Goal: Transaction & Acquisition: Purchase product/service

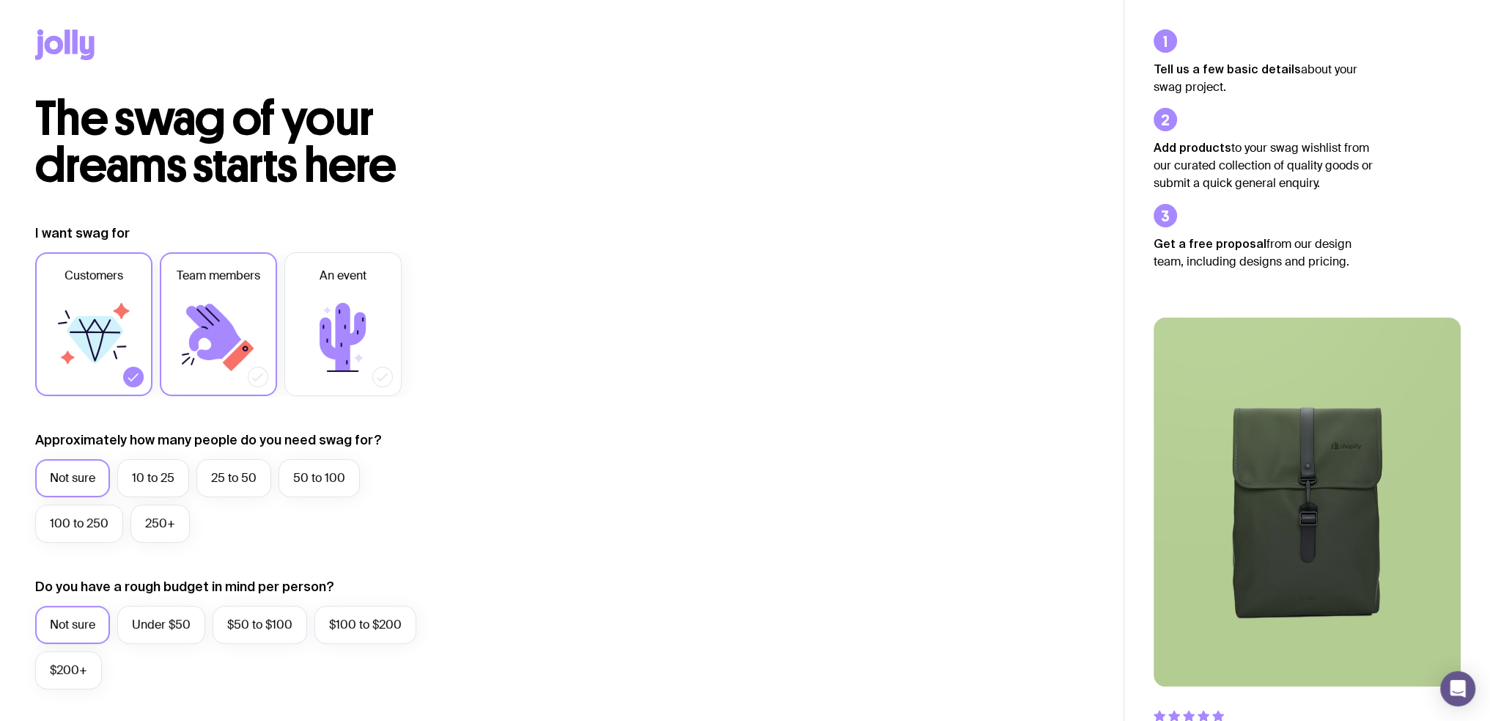
click at [194, 278] on span "Team members" at bounding box center [219, 276] width 84 height 18
click at [0, 0] on input "Team members" at bounding box center [0, 0] width 0 height 0
click at [80, 372] on icon at bounding box center [94, 337] width 88 height 88
click at [0, 0] on input "Customers" at bounding box center [0, 0] width 0 height 0
click at [235, 484] on label "25 to 50" at bounding box center [233, 478] width 75 height 38
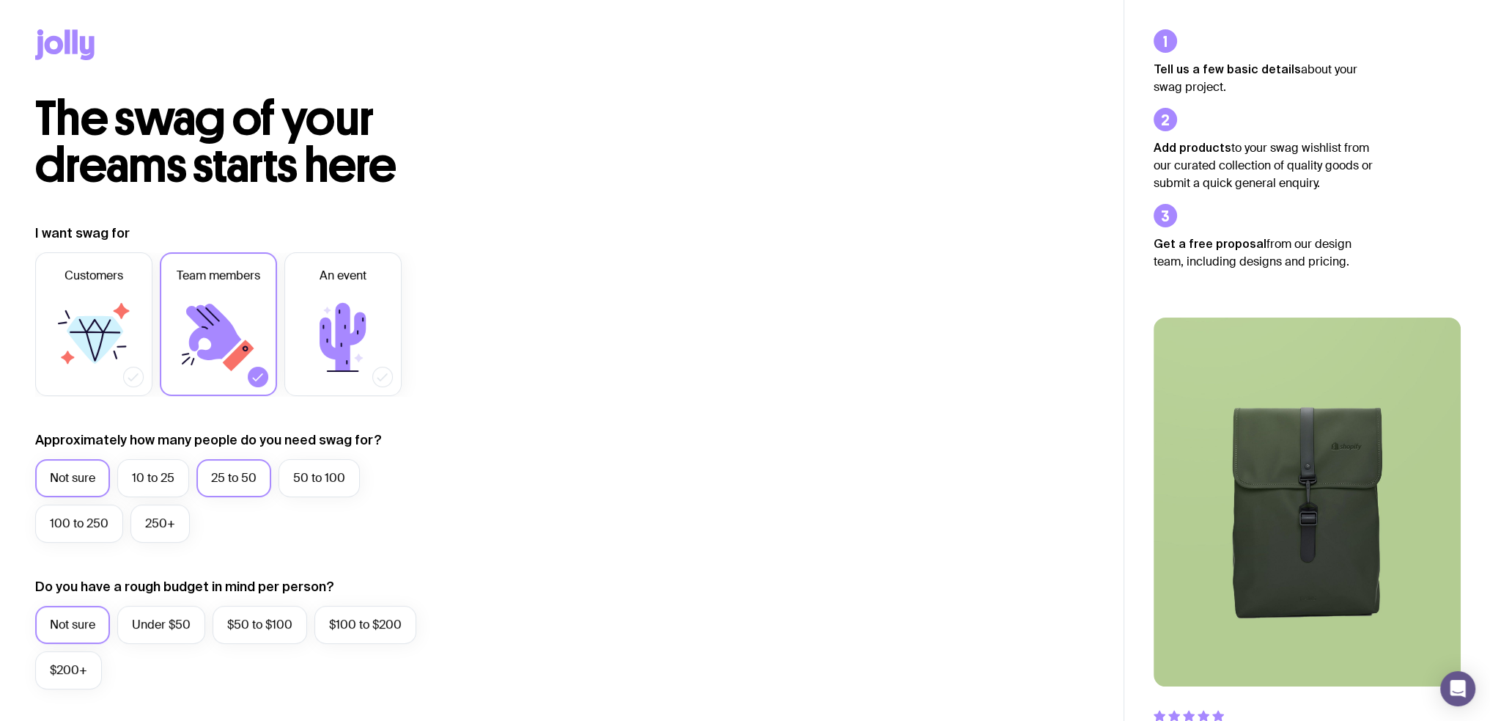
click at [0, 0] on input "25 to 50" at bounding box center [0, 0] width 0 height 0
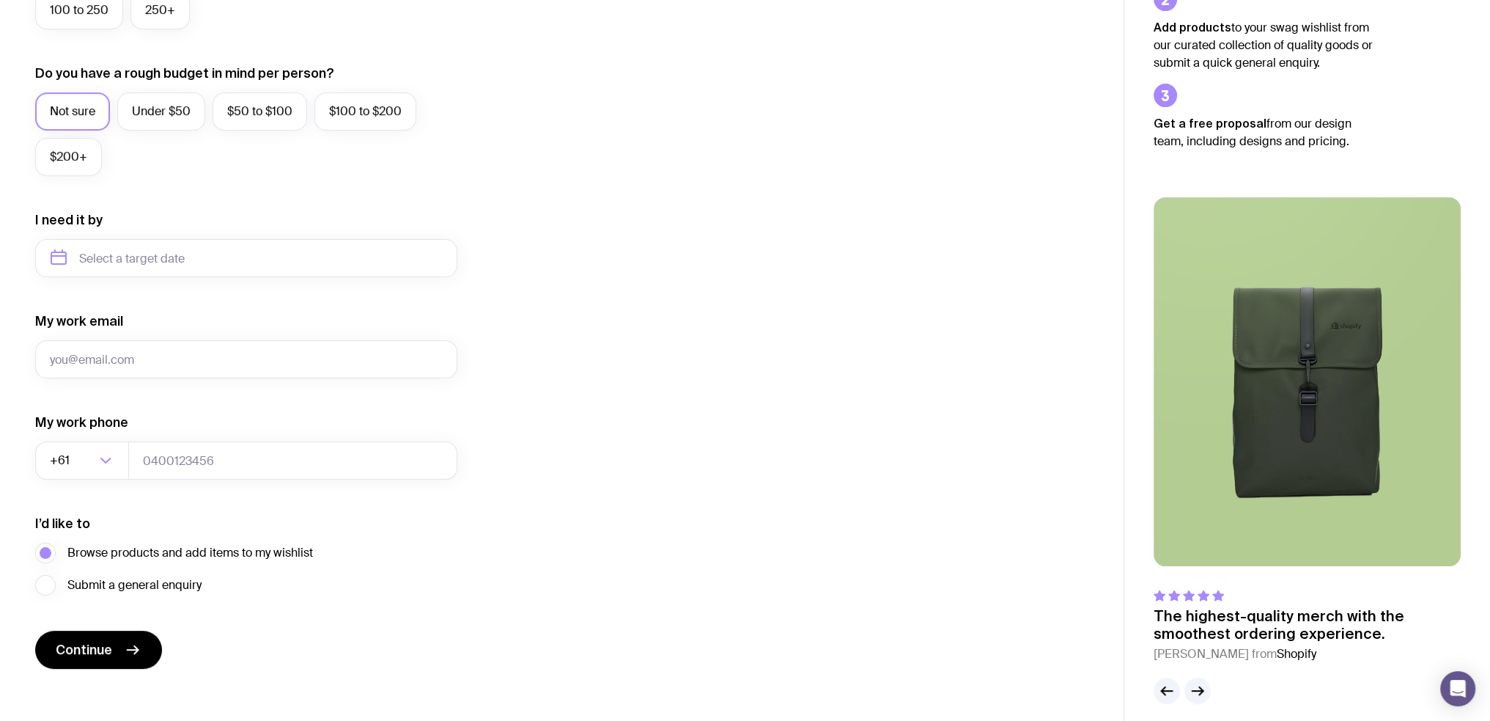
scroll to position [525, 0]
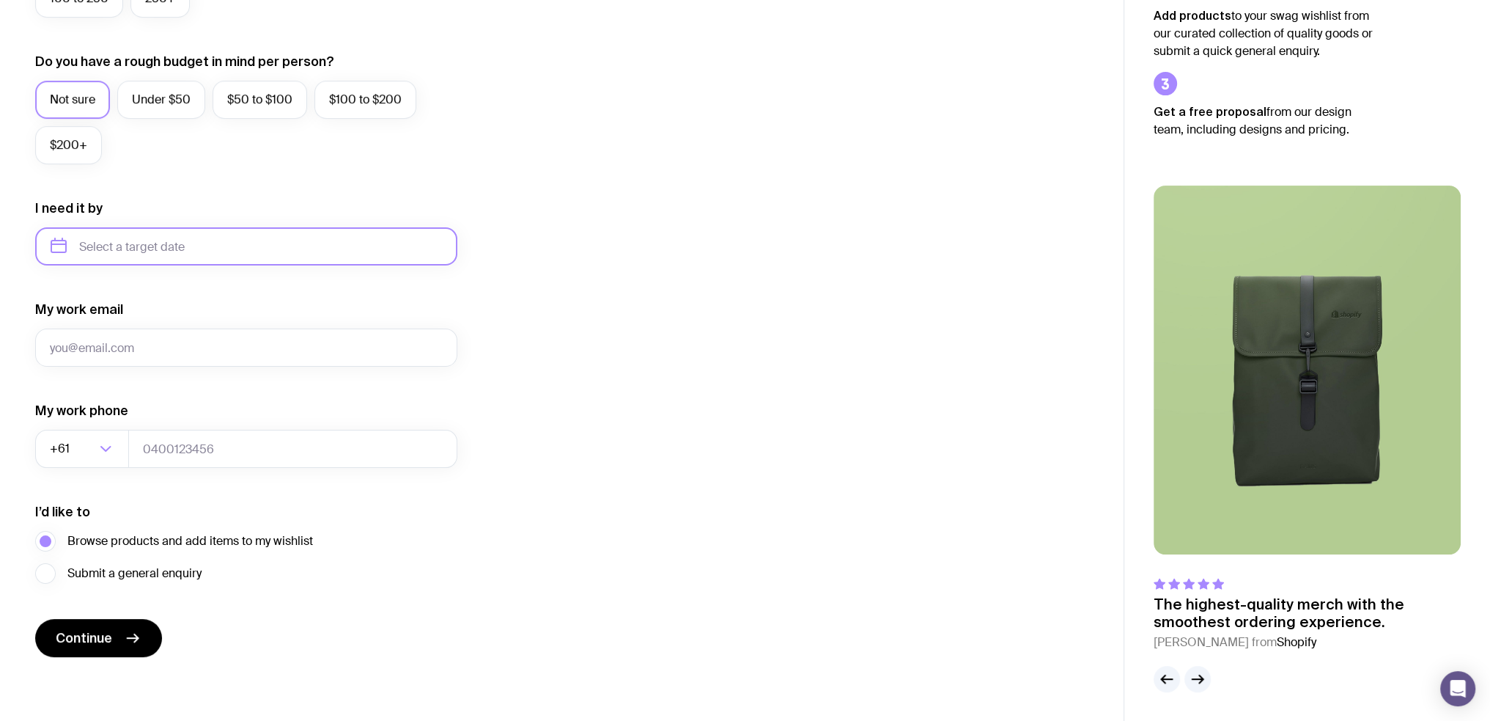
click at [151, 254] on input "text" at bounding box center [246, 246] width 422 height 38
click at [102, 436] on button "Oct" at bounding box center [129, 426] width 54 height 29
type input "[DATE]"
click at [152, 331] on input "My work email" at bounding box center [246, 347] width 422 height 38
type input "[EMAIL_ADDRESS][DOMAIN_NAME]"
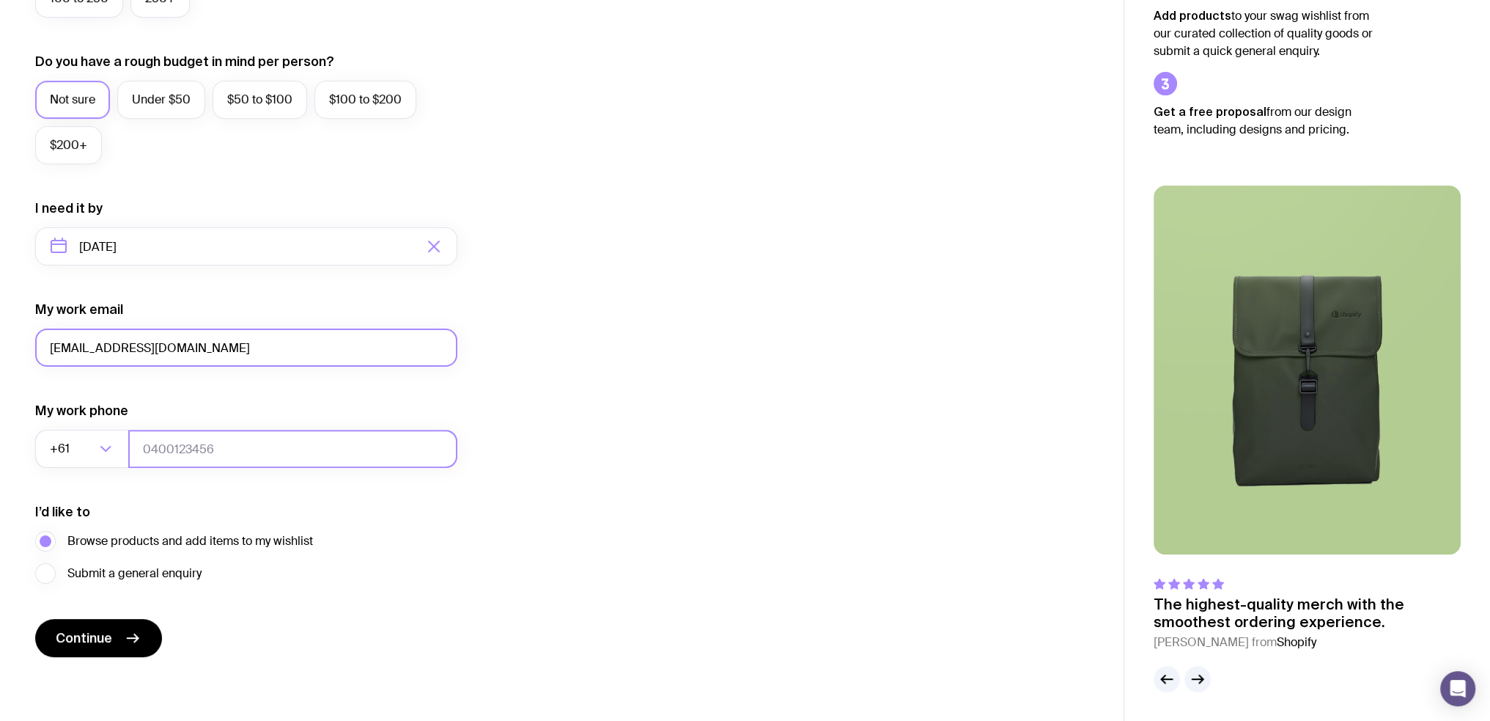
type input "249431777"
drag, startPoint x: 104, startPoint y: 347, endPoint x: -38, endPoint y: 344, distance: 142.2
type input "[EMAIL_ADDRESS][DOMAIN_NAME]"
click at [730, 337] on div "I want swag for Customers Team members An event Approximately how many people d…" at bounding box center [561, 177] width 1053 height 957
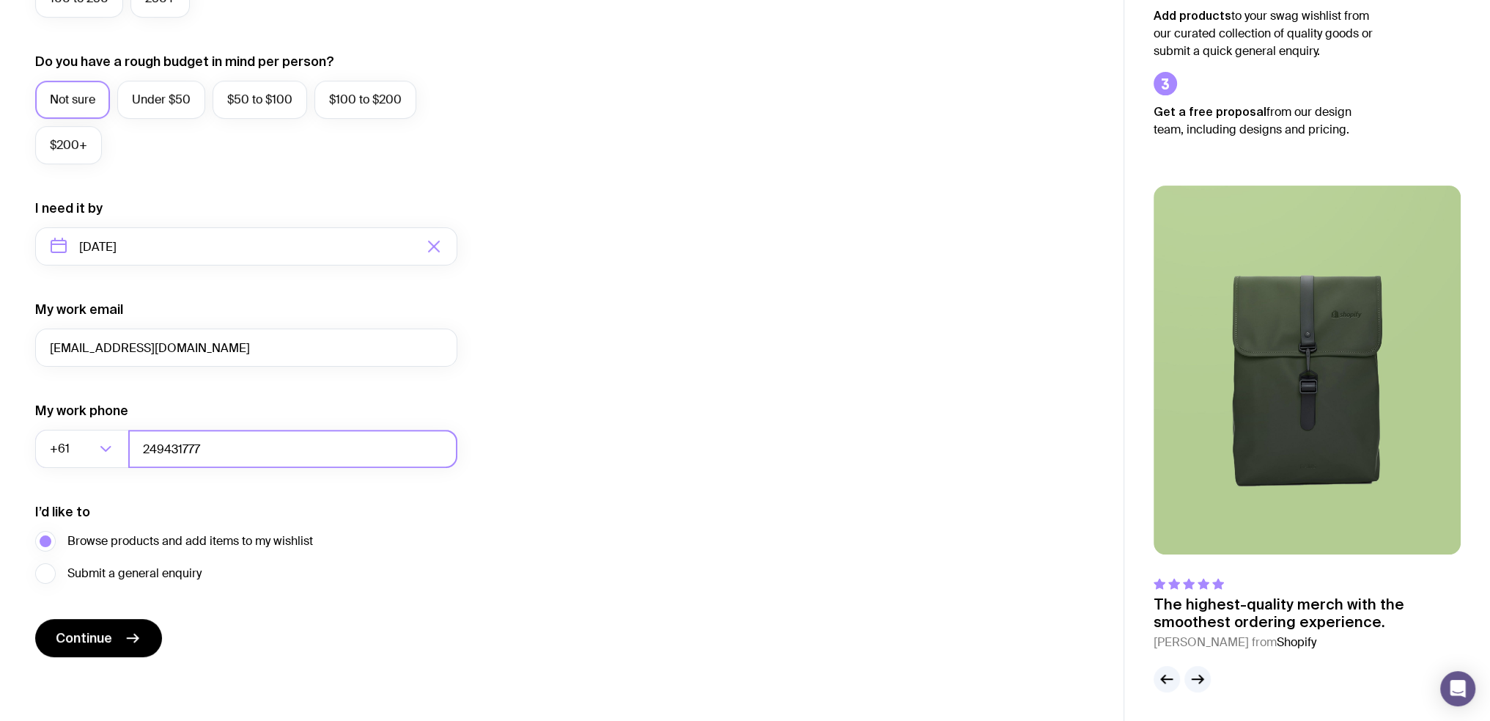
drag, startPoint x: 339, startPoint y: 438, endPoint x: 73, endPoint y: 470, distance: 268.7
click at [73, 470] on form "I want swag for Customers Team members An event Approximately how many people d…" at bounding box center [246, 177] width 422 height 957
type input "249431747"
click at [581, 432] on div "I want swag for Customers Team members An event Approximately how many people d…" at bounding box center [561, 177] width 1053 height 957
click at [134, 634] on icon "submit" at bounding box center [136, 638] width 4 height 8
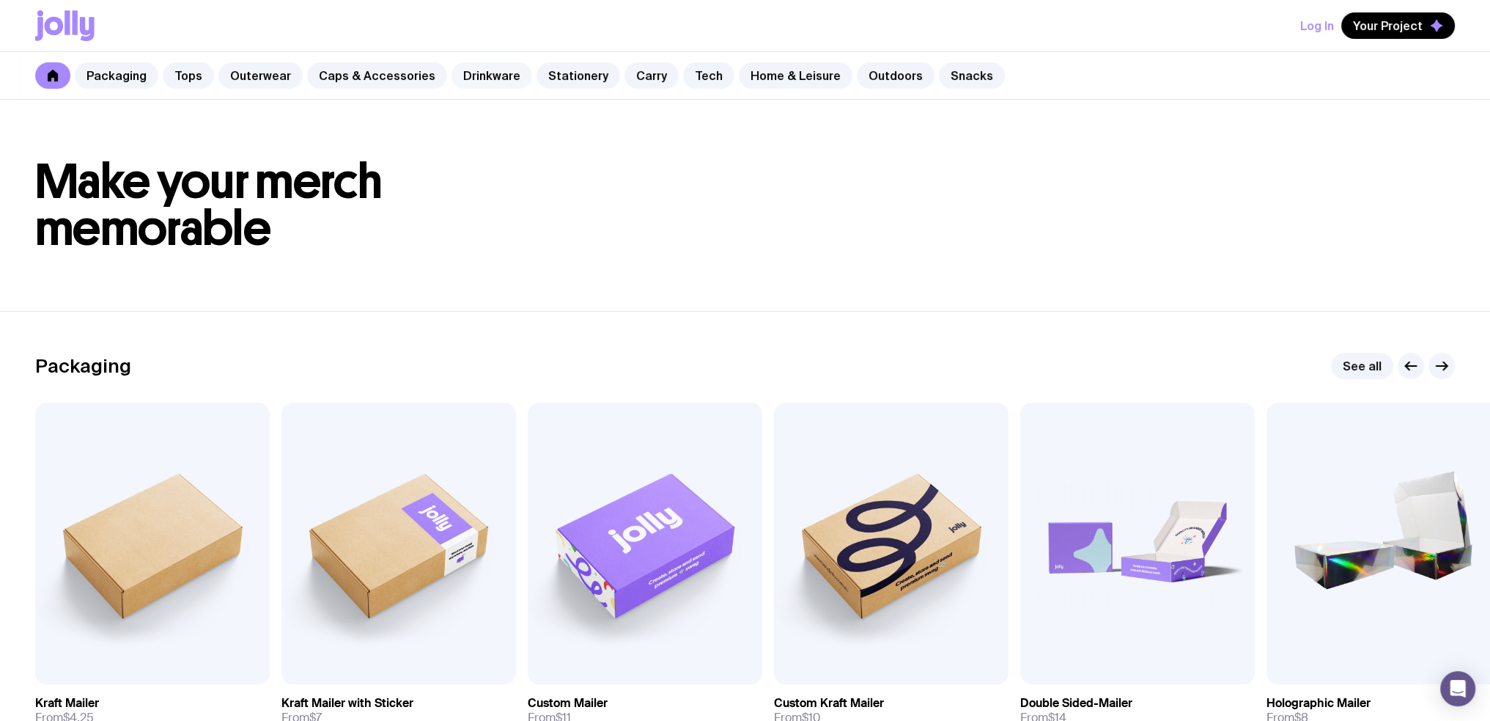
click at [501, 69] on link "Drinkware" at bounding box center [492, 75] width 81 height 26
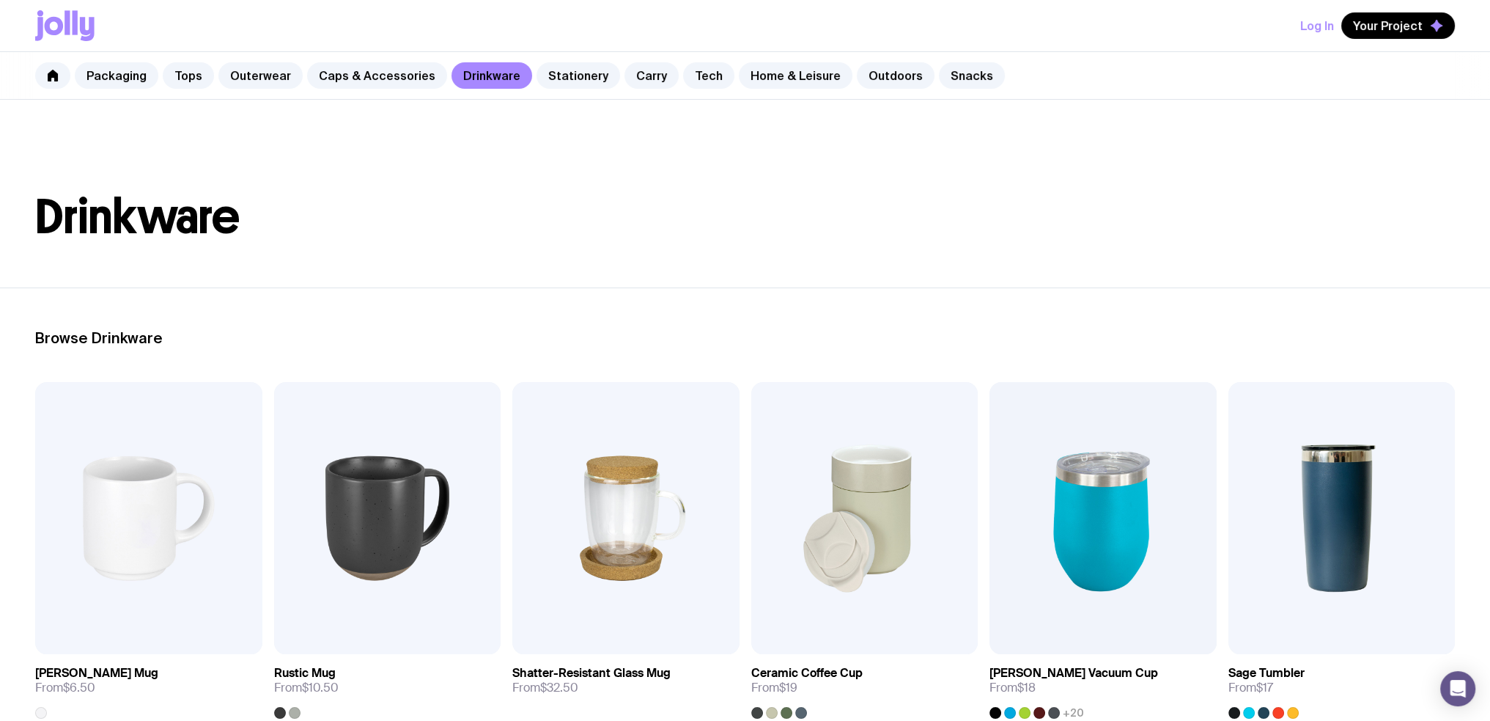
scroll to position [73, 0]
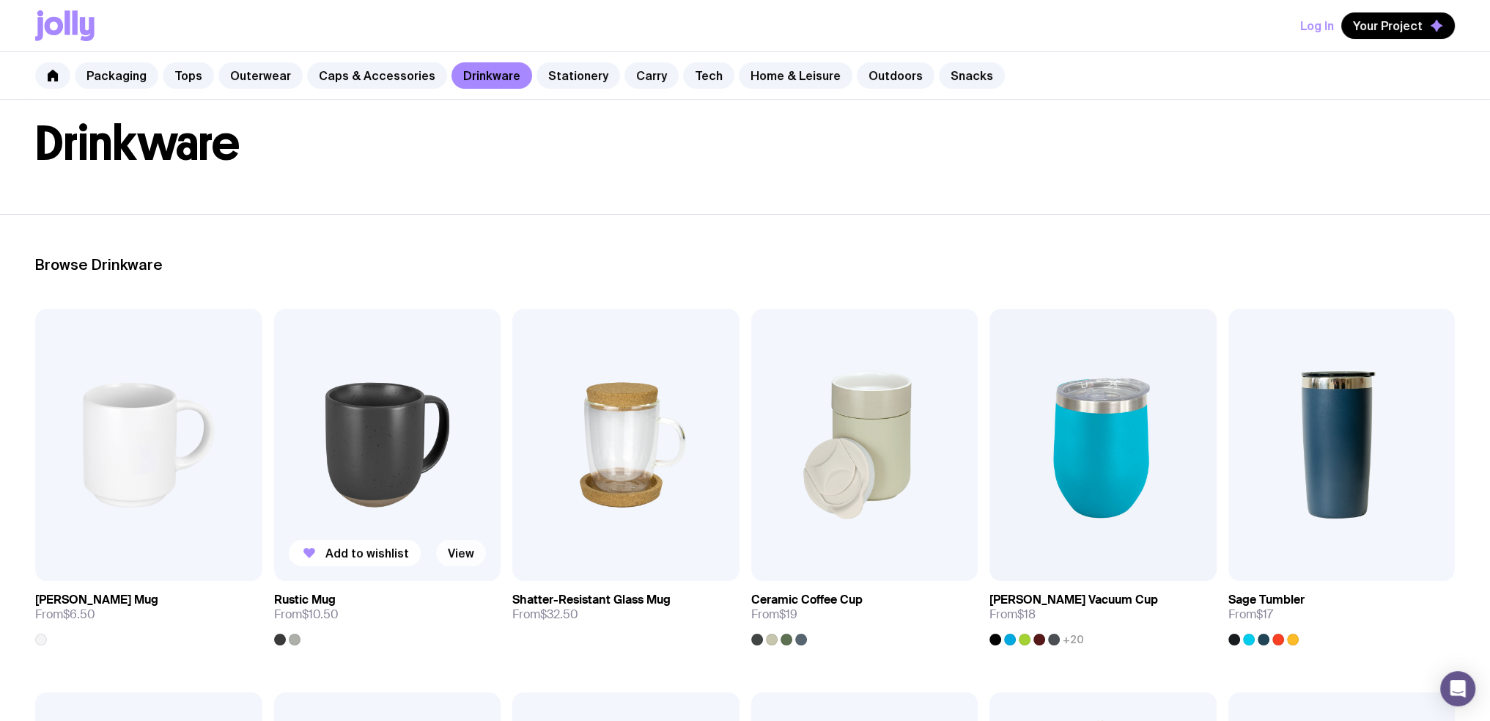
click at [458, 548] on link "View" at bounding box center [461, 552] width 50 height 26
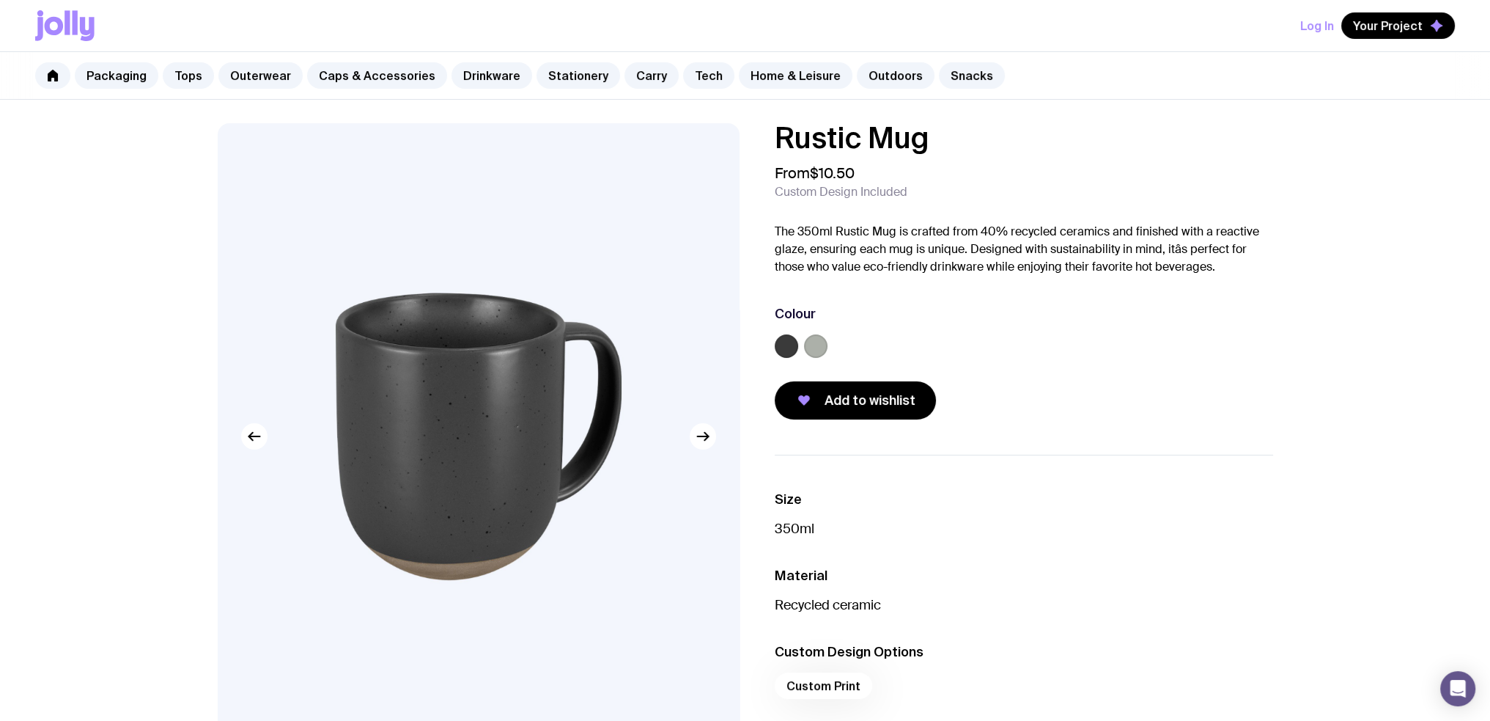
drag, startPoint x: 862, startPoint y: 251, endPoint x: 1265, endPoint y: 269, distance: 403.6
click at [1265, 269] on p "The 350ml Rustic Mug is crafted from 40% recycled ceramics and finished with a …" at bounding box center [1024, 249] width 498 height 53
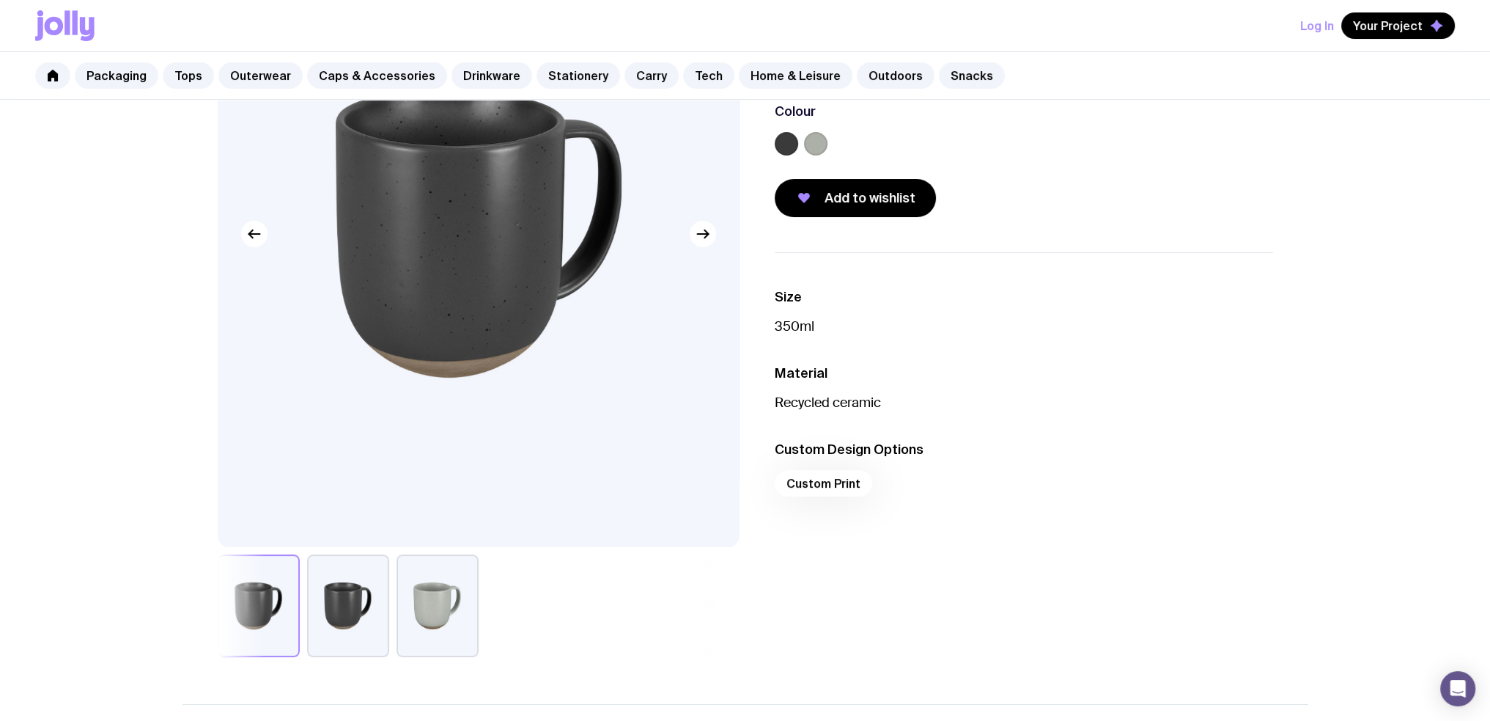
scroll to position [220, 0]
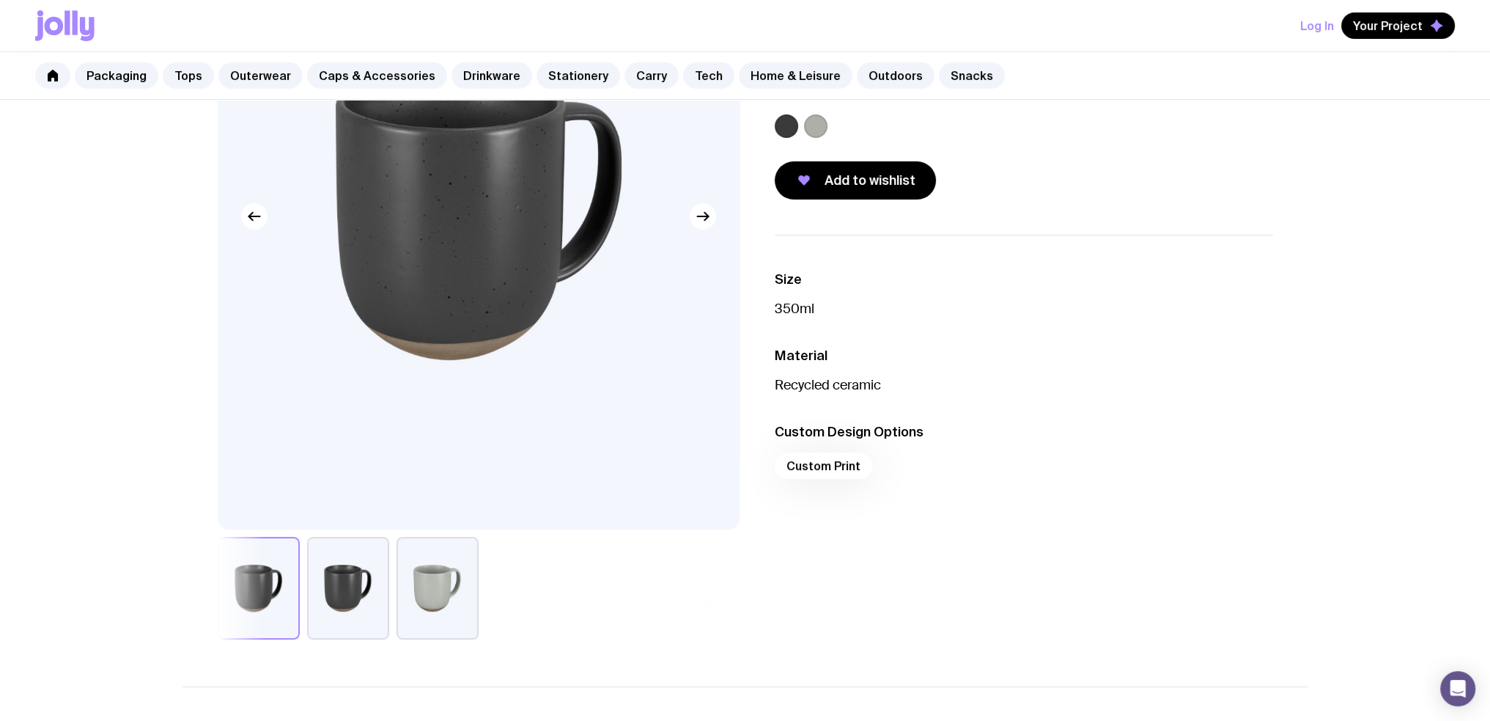
click at [454, 594] on button "button" at bounding box center [438, 588] width 82 height 103
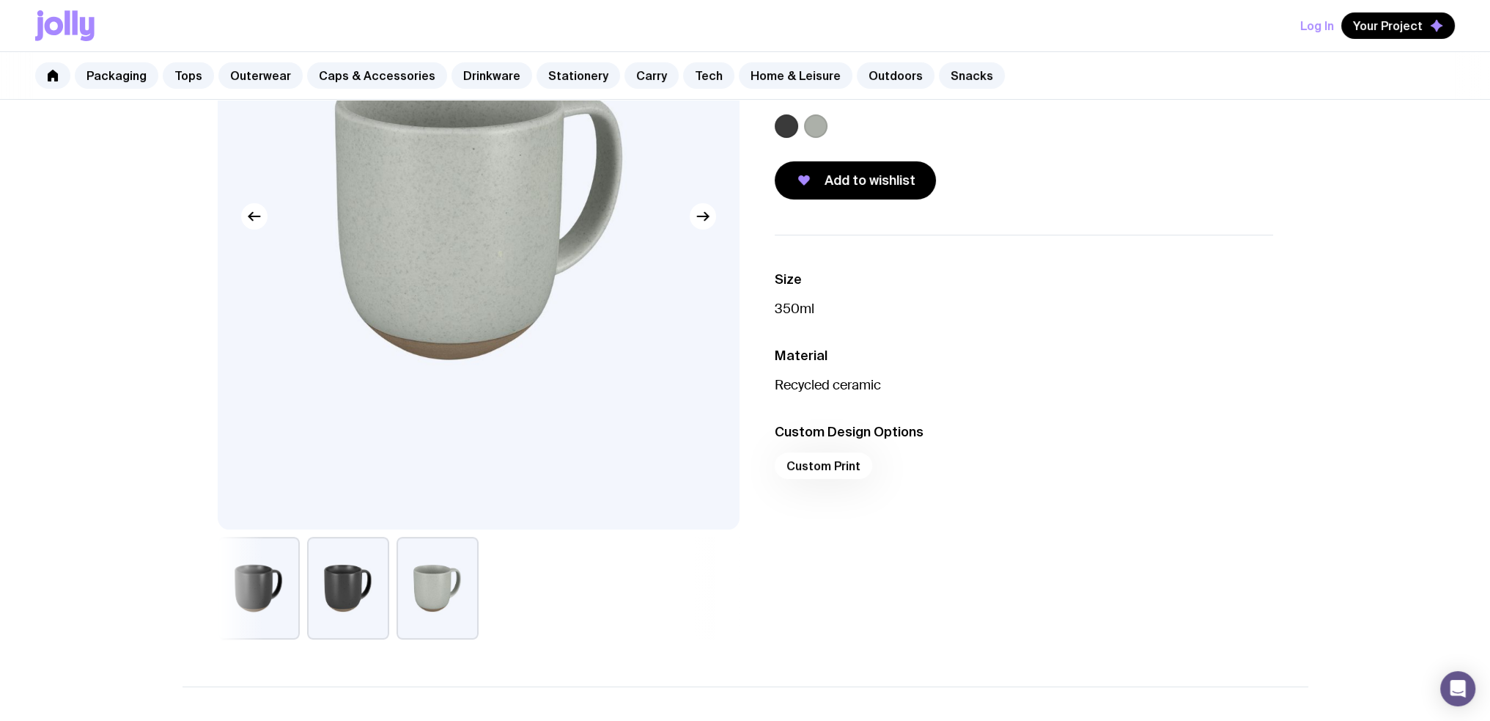
click at [317, 592] on button "button" at bounding box center [348, 588] width 82 height 103
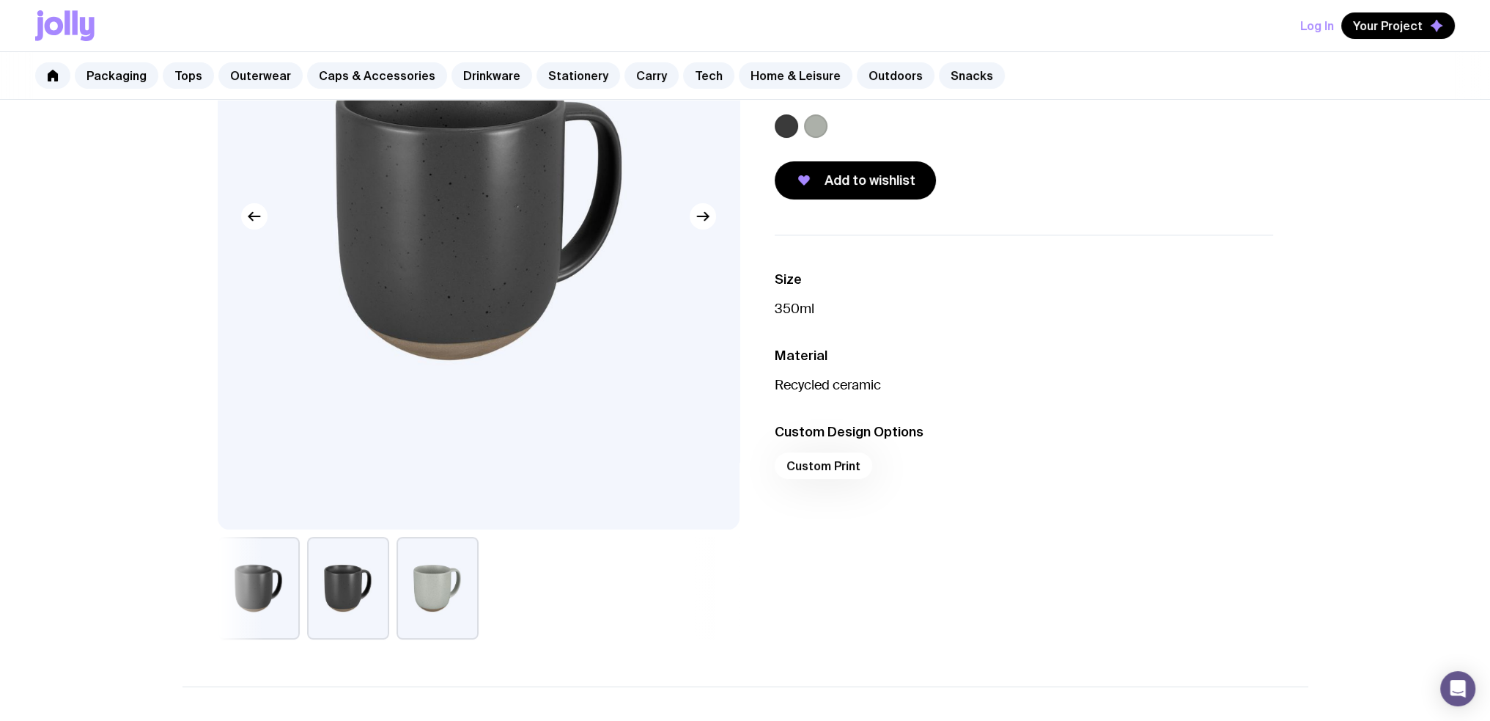
click at [267, 582] on button "button" at bounding box center [259, 588] width 82 height 103
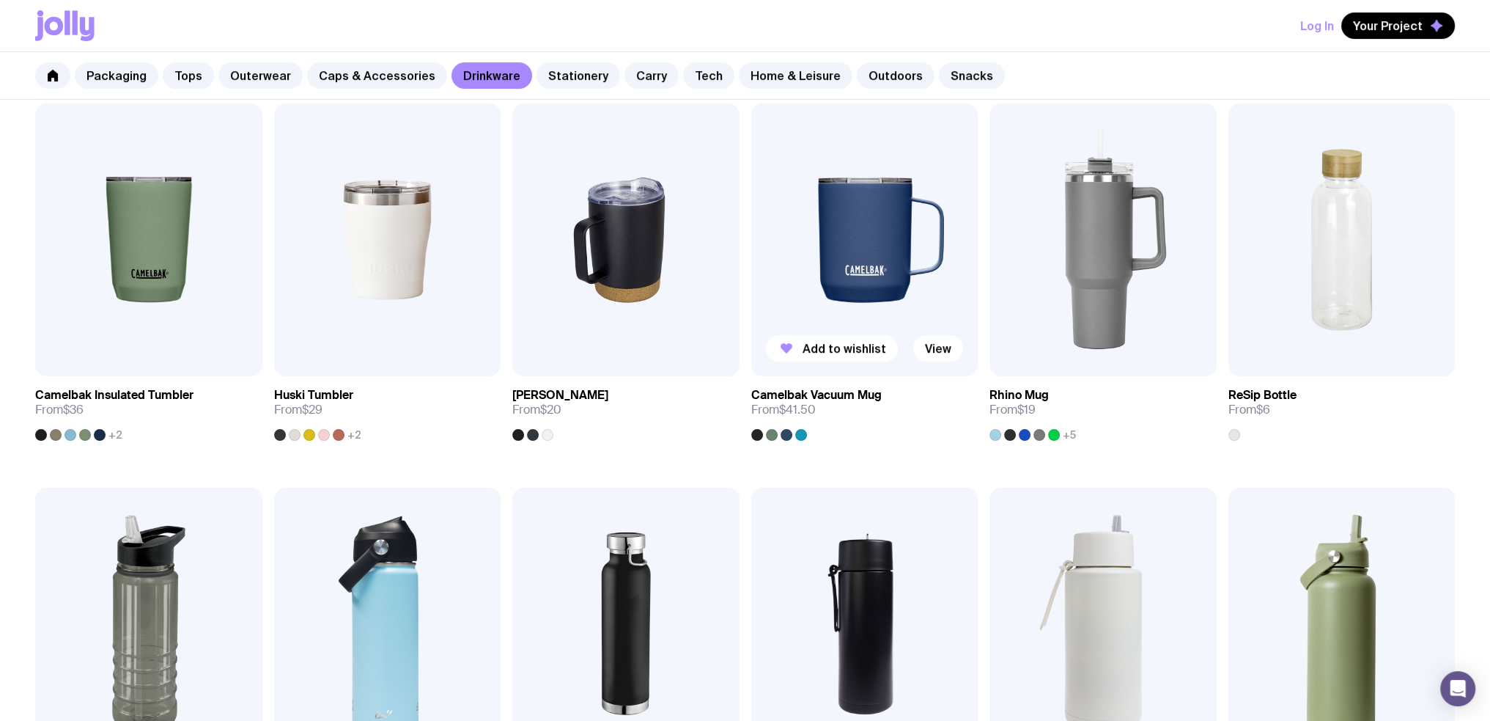
scroll to position [660, 0]
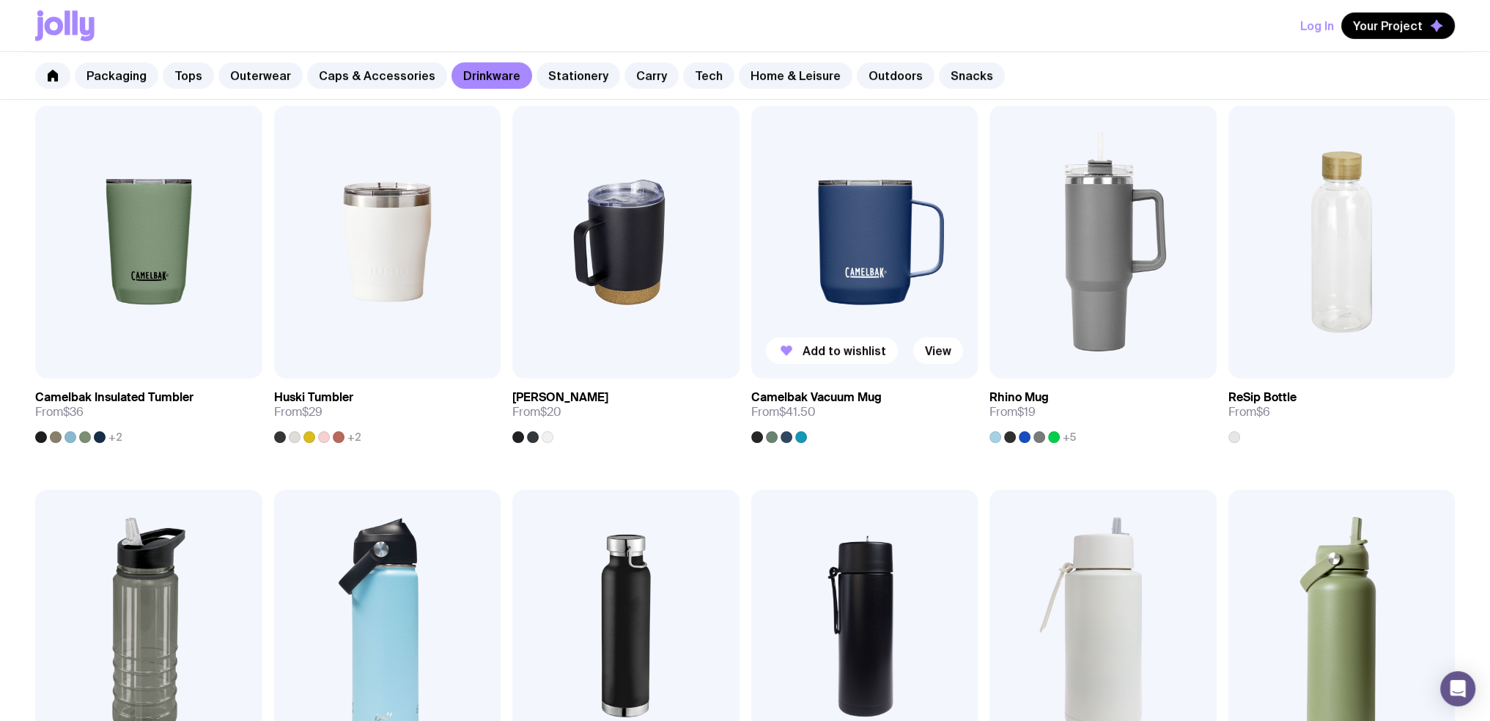
click at [897, 228] on img at bounding box center [864, 242] width 227 height 272
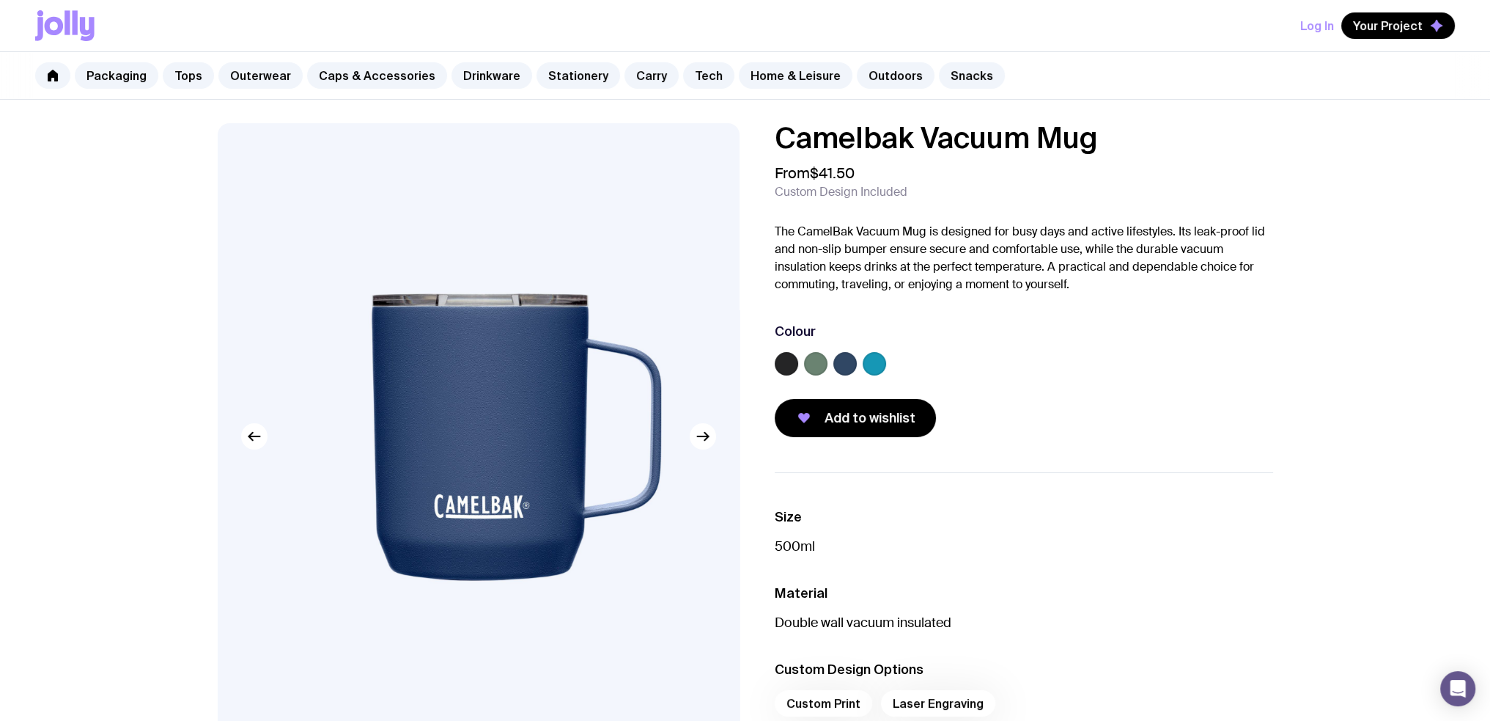
drag, startPoint x: 853, startPoint y: 212, endPoint x: 1101, endPoint y: 333, distance: 275.7
click at [1101, 333] on div "Camelbak Vacuum Mug From $41.50 Custom Design Included The CamelBak Vacuum Mug …" at bounding box center [1024, 280] width 498 height 314
click at [1159, 413] on div "Add to wishlist" at bounding box center [1024, 418] width 498 height 38
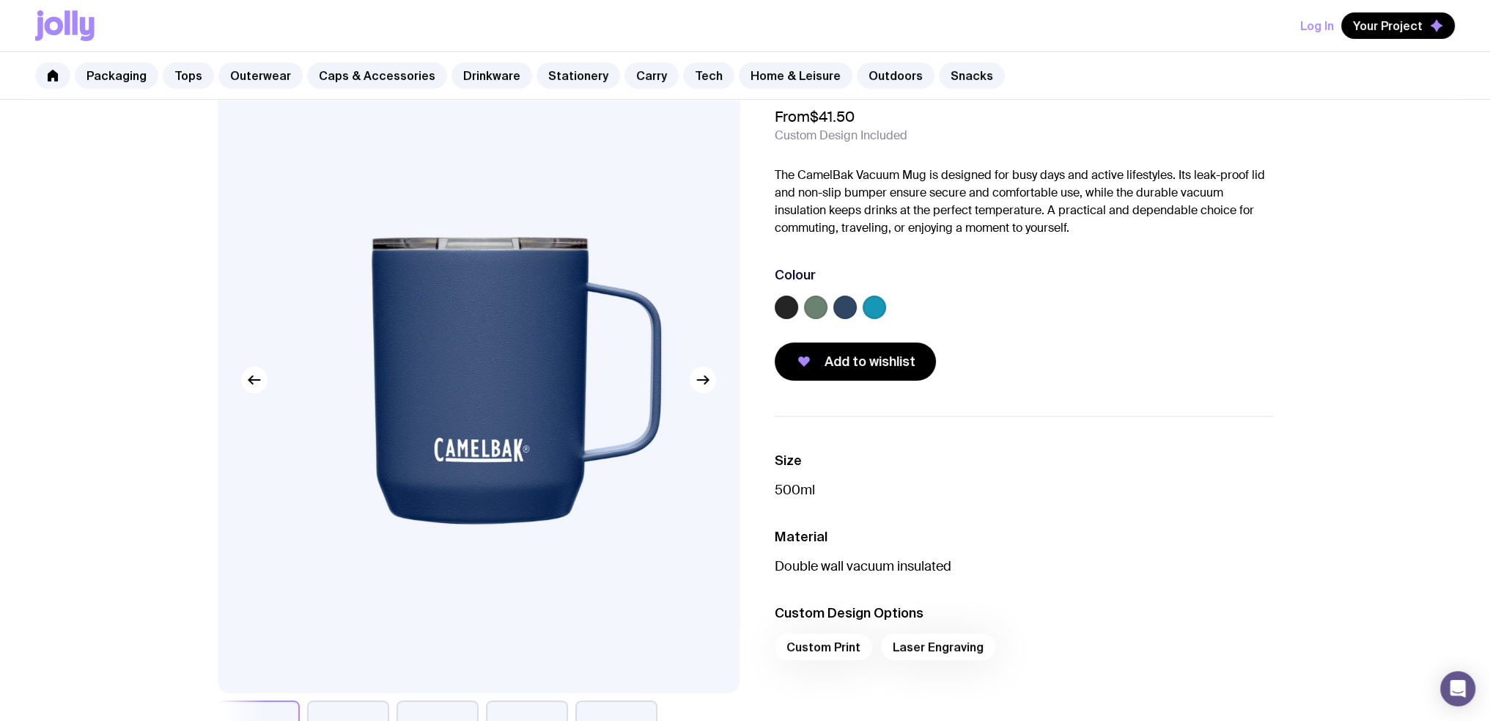
scroll to position [147, 0]
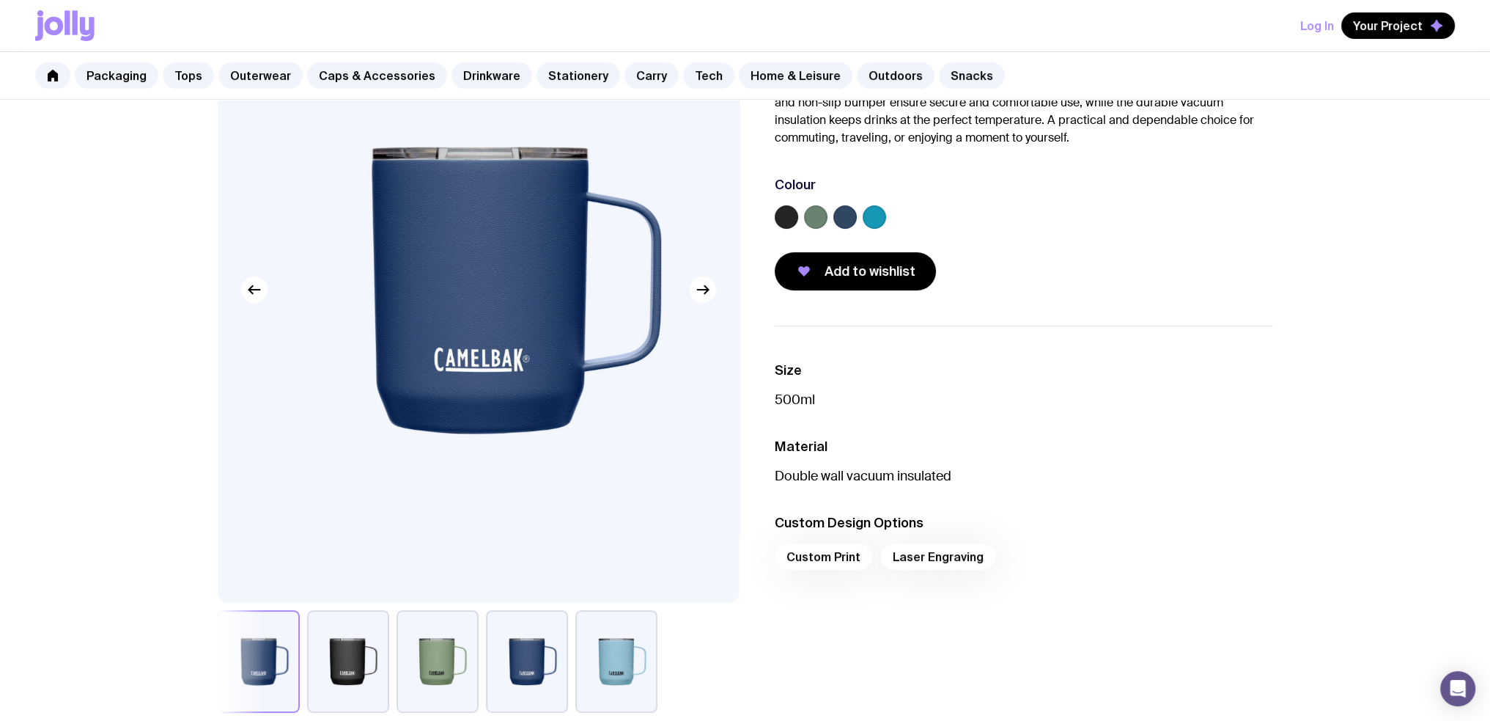
click at [811, 559] on div "Custom Print Laser Engraving" at bounding box center [1024, 560] width 498 height 35
click at [904, 556] on div "Custom Print Laser Engraving" at bounding box center [1024, 560] width 498 height 35
click at [618, 654] on button "button" at bounding box center [616, 661] width 82 height 103
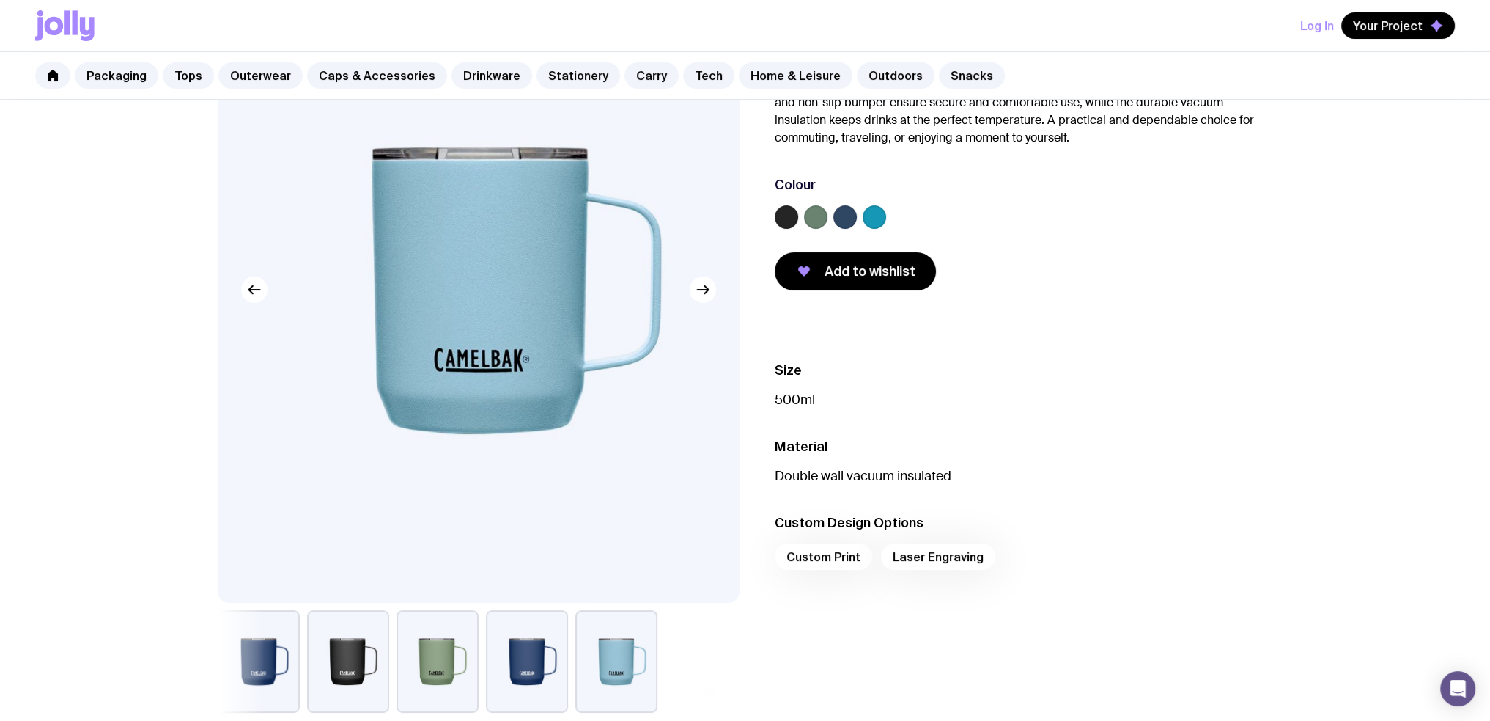
click at [487, 669] on button "button" at bounding box center [527, 661] width 82 height 103
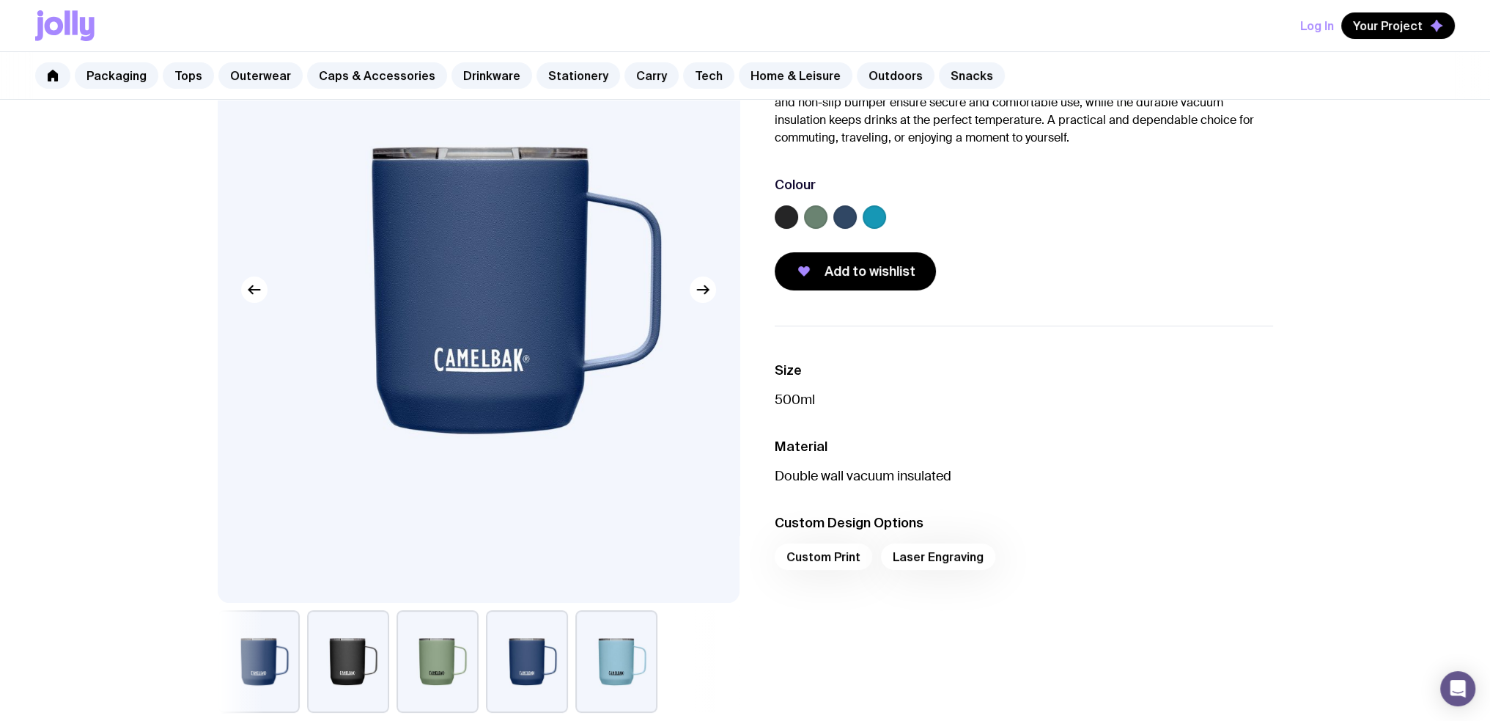
click at [449, 668] on button "button" at bounding box center [438, 661] width 82 height 103
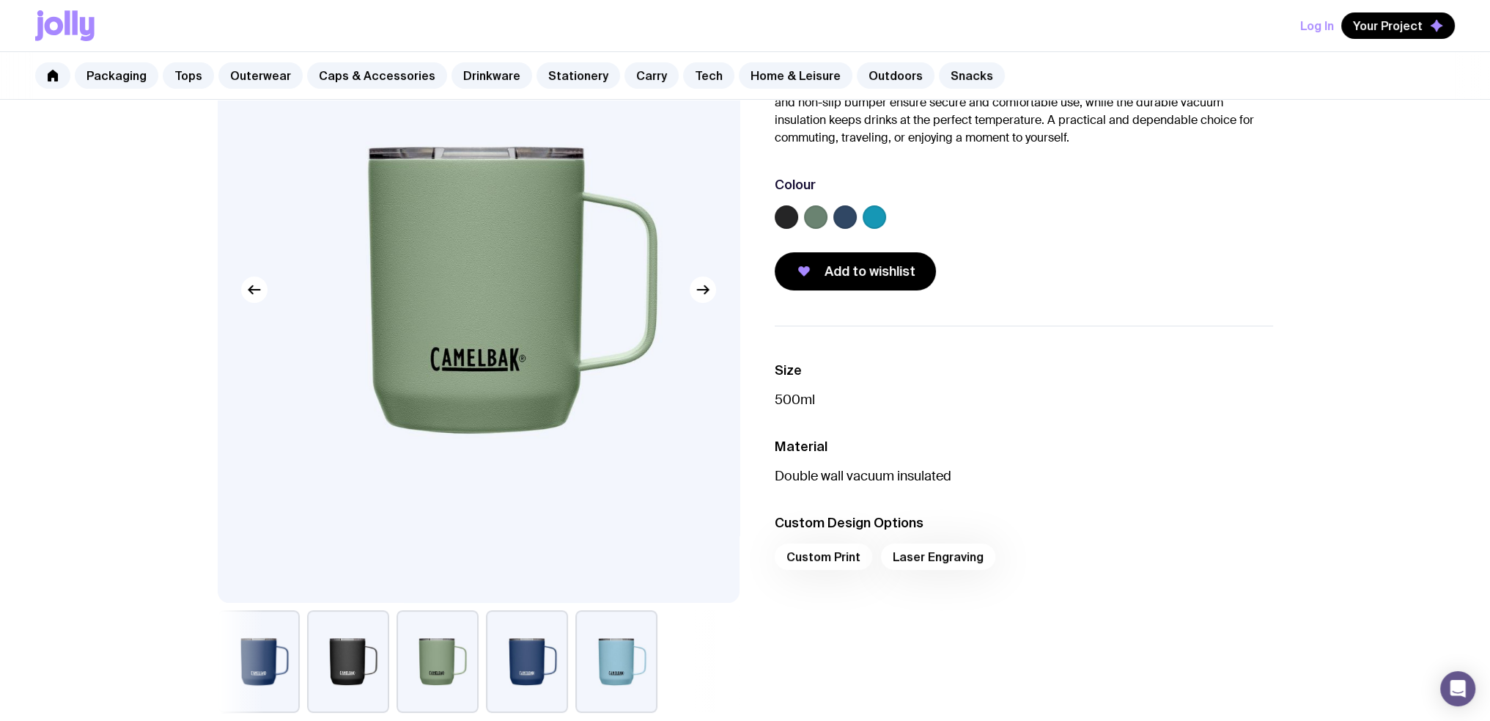
click at [333, 672] on button "button" at bounding box center [348, 661] width 82 height 103
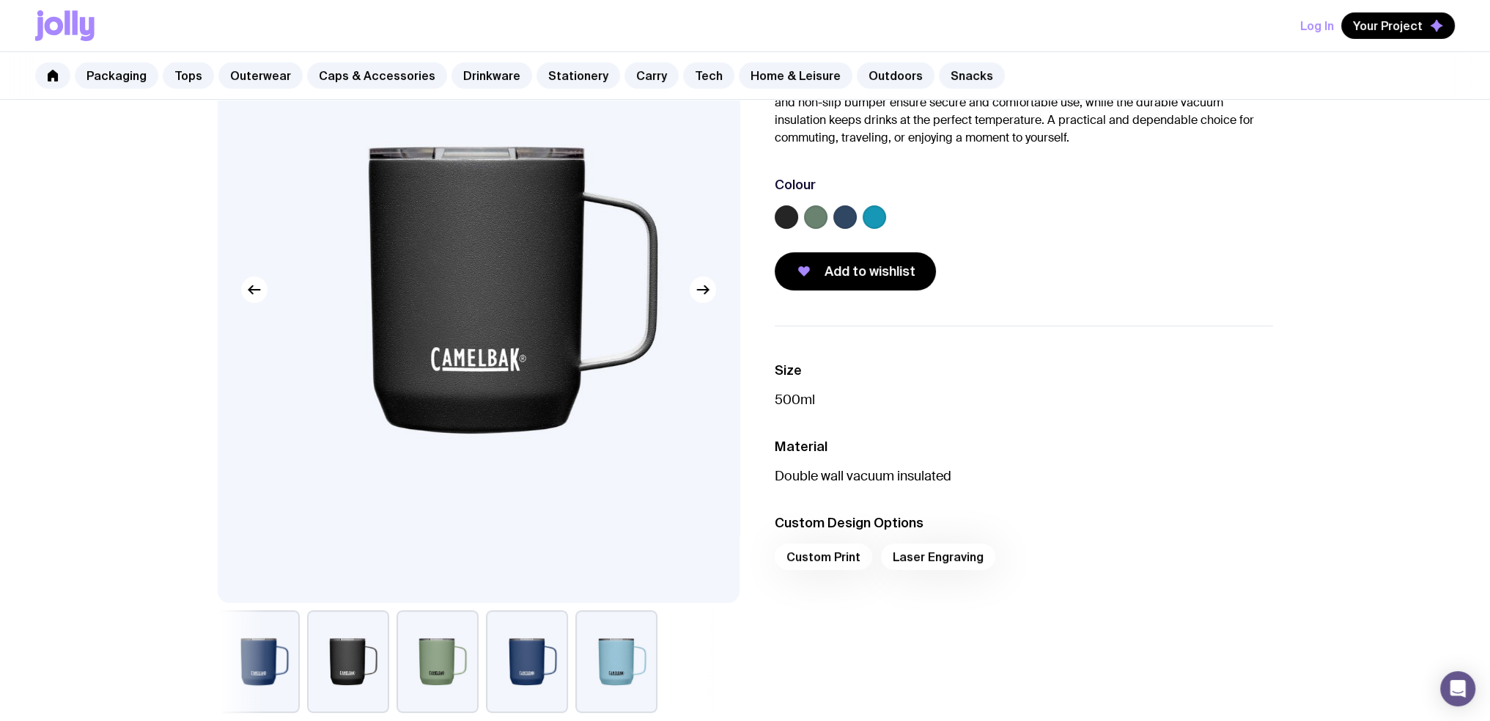
click at [270, 660] on button "button" at bounding box center [259, 661] width 82 height 103
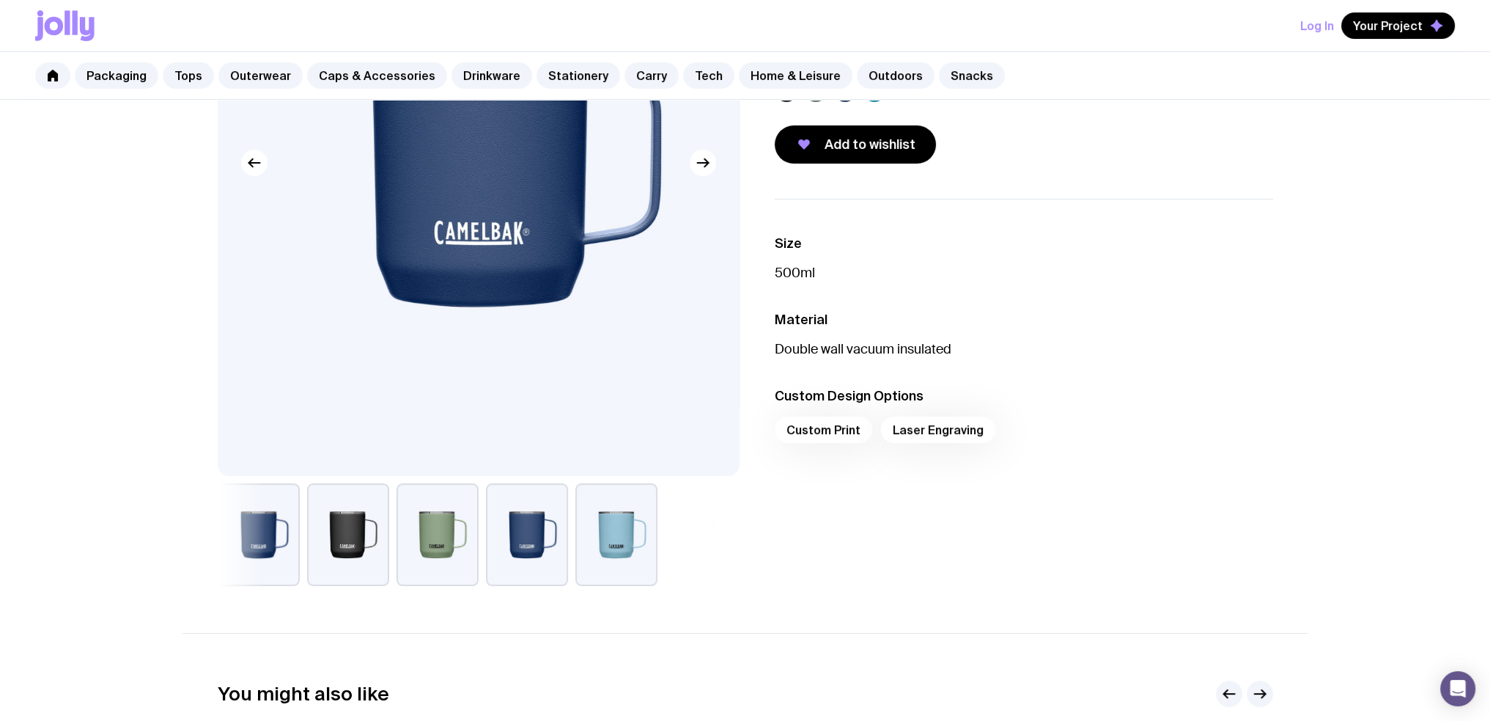
scroll to position [0, 0]
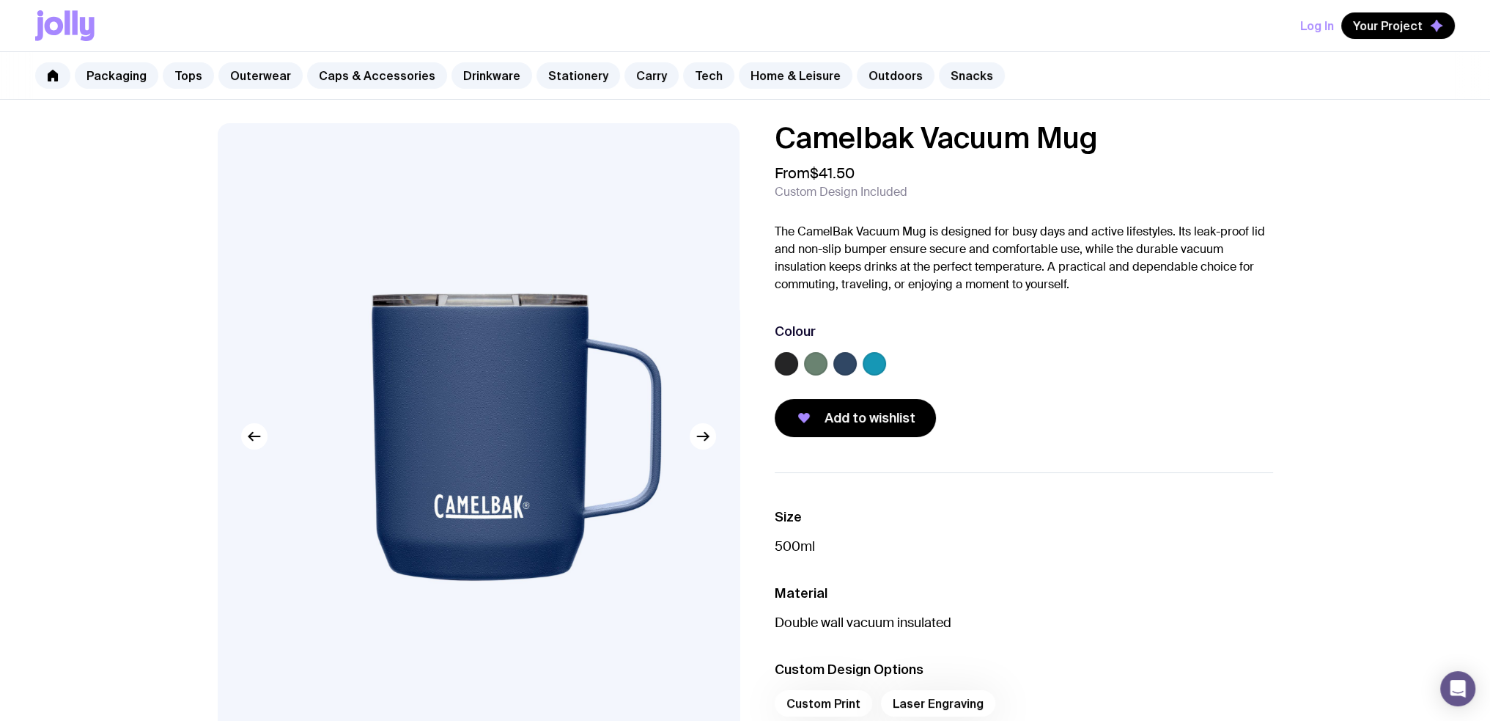
drag, startPoint x: 926, startPoint y: 241, endPoint x: 1071, endPoint y: 251, distance: 144.8
click at [1071, 251] on p "The CamelBak Vacuum Mug is designed for busy days and active lifestyles. Its le…" at bounding box center [1024, 258] width 498 height 70
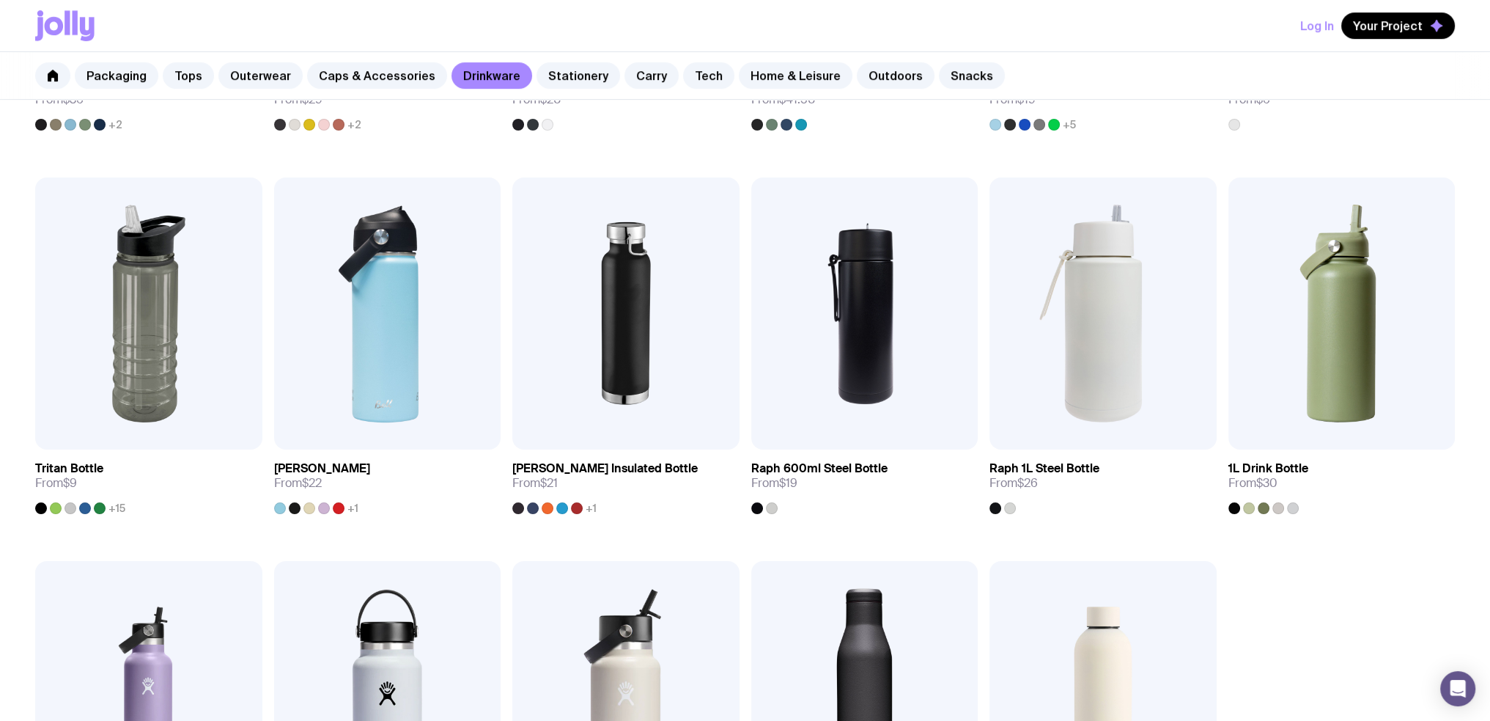
scroll to position [312, 0]
